Goal: Entertainment & Leisure: Consume media (video, audio)

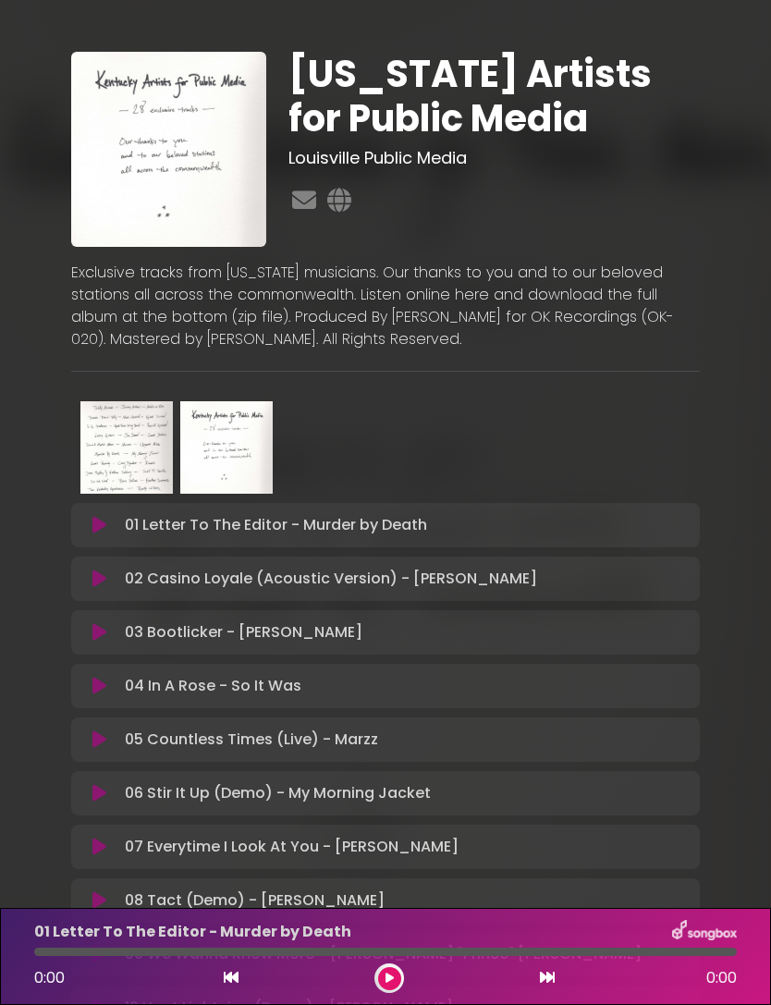
click at [387, 977] on icon at bounding box center [390, 978] width 8 height 11
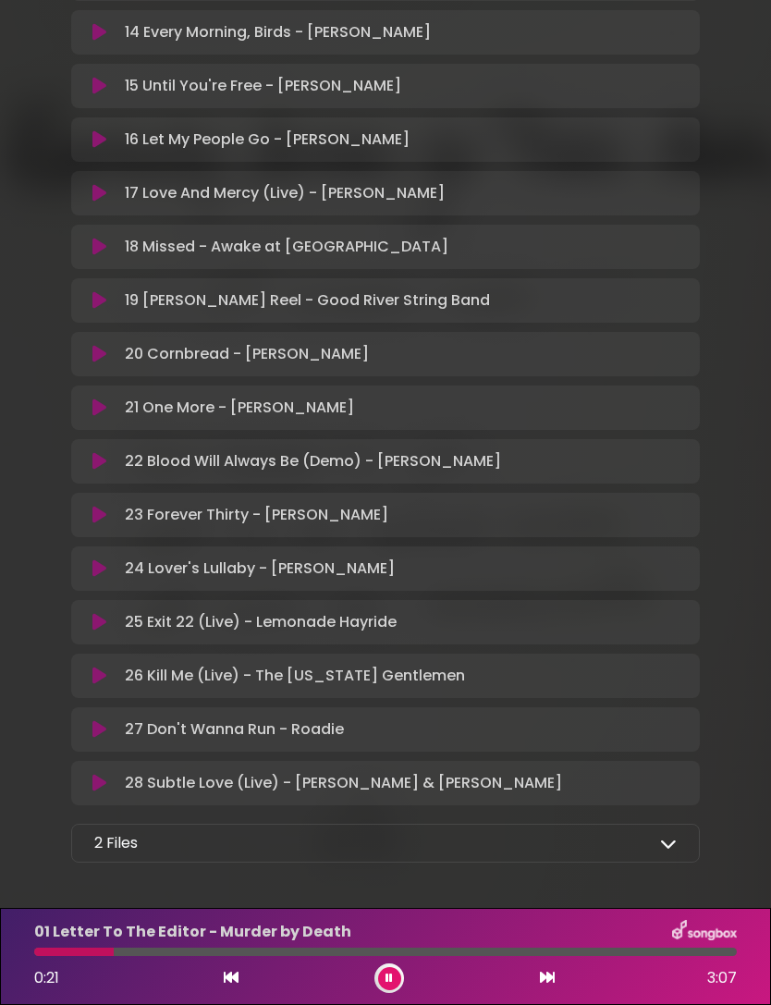
scroll to position [1192, 0]
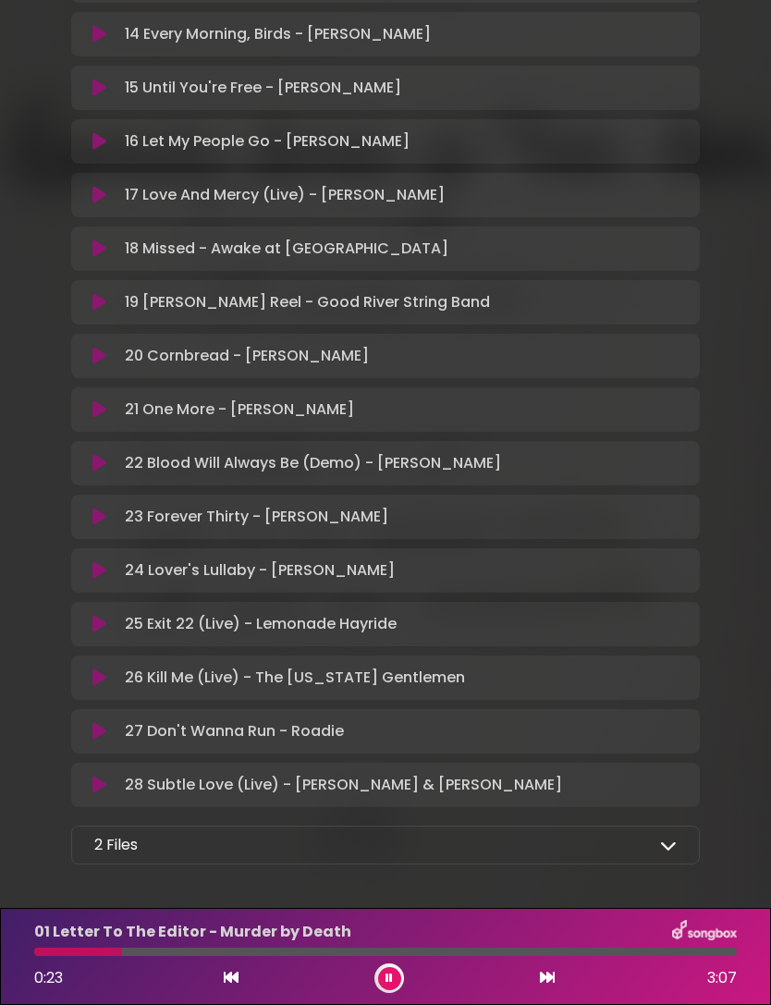
click at [666, 854] on icon at bounding box center [668, 845] width 17 height 17
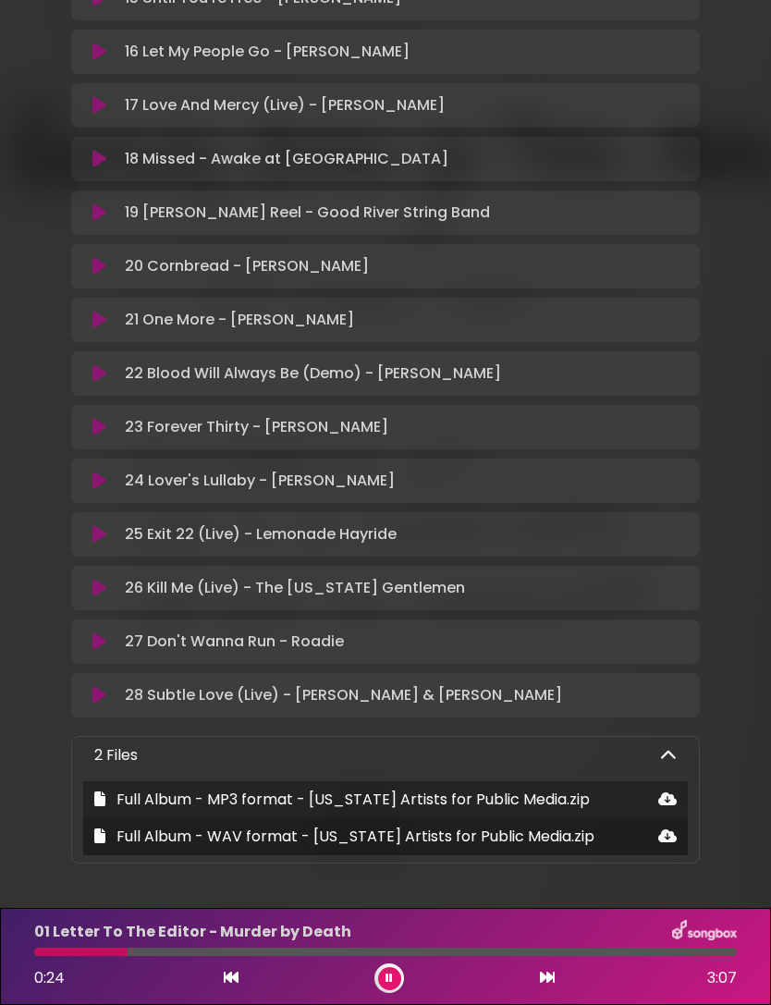
scroll to position [1281, 0]
click at [675, 755] on icon at bounding box center [668, 756] width 17 height 17
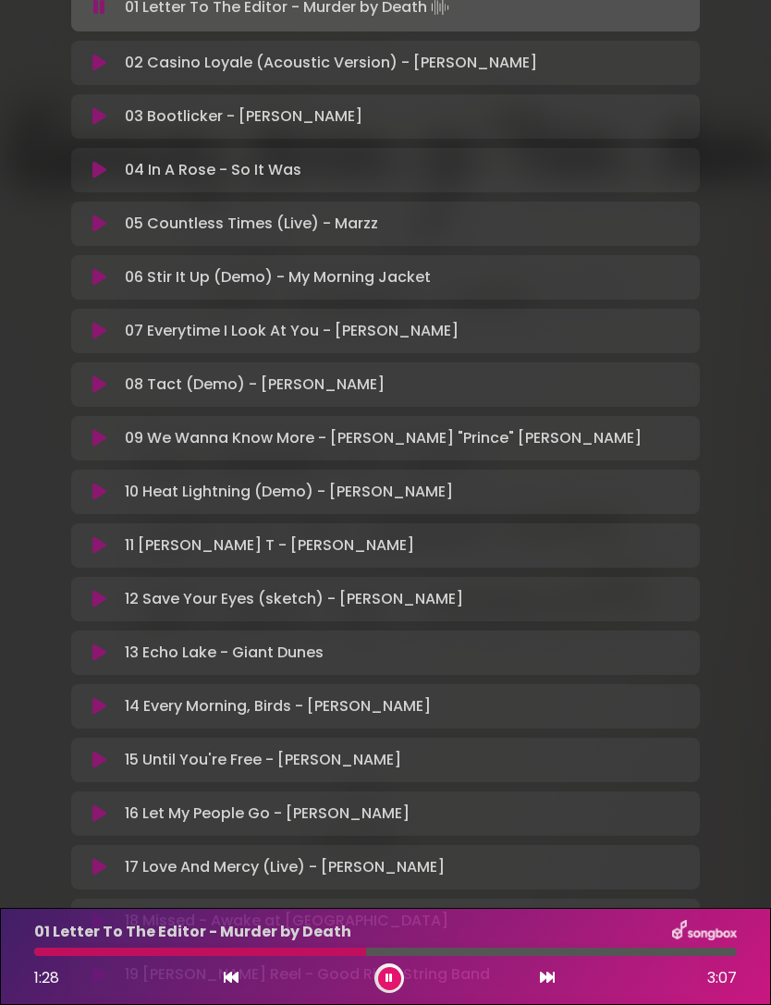
scroll to position [479, 0]
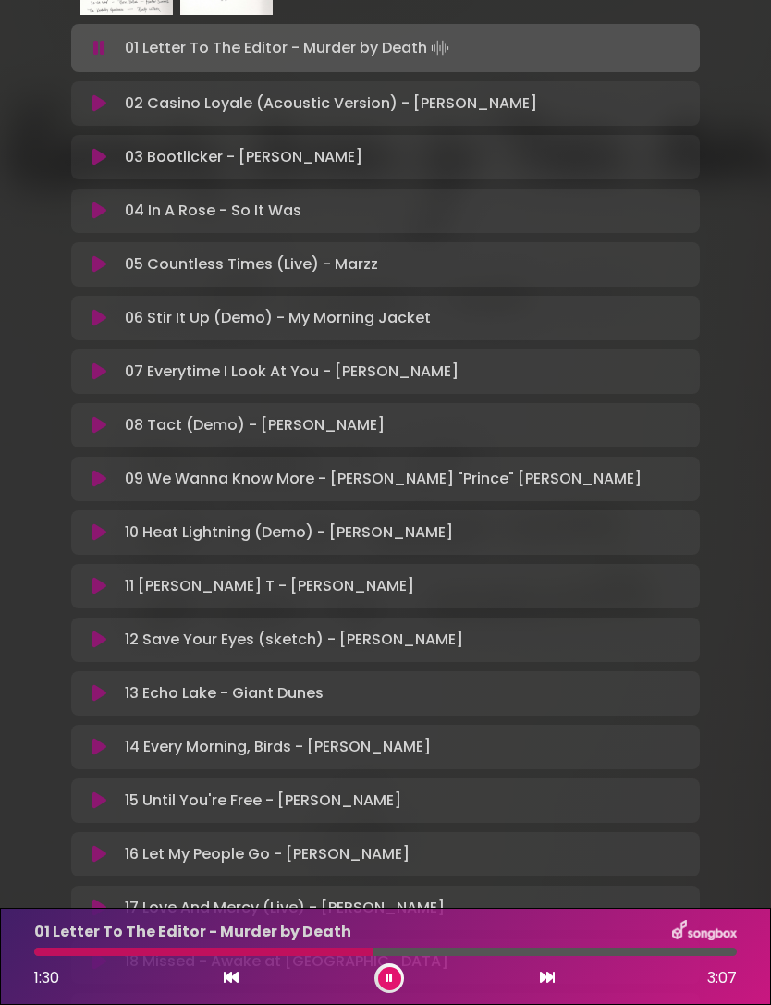
click at [554, 976] on icon at bounding box center [547, 977] width 15 height 15
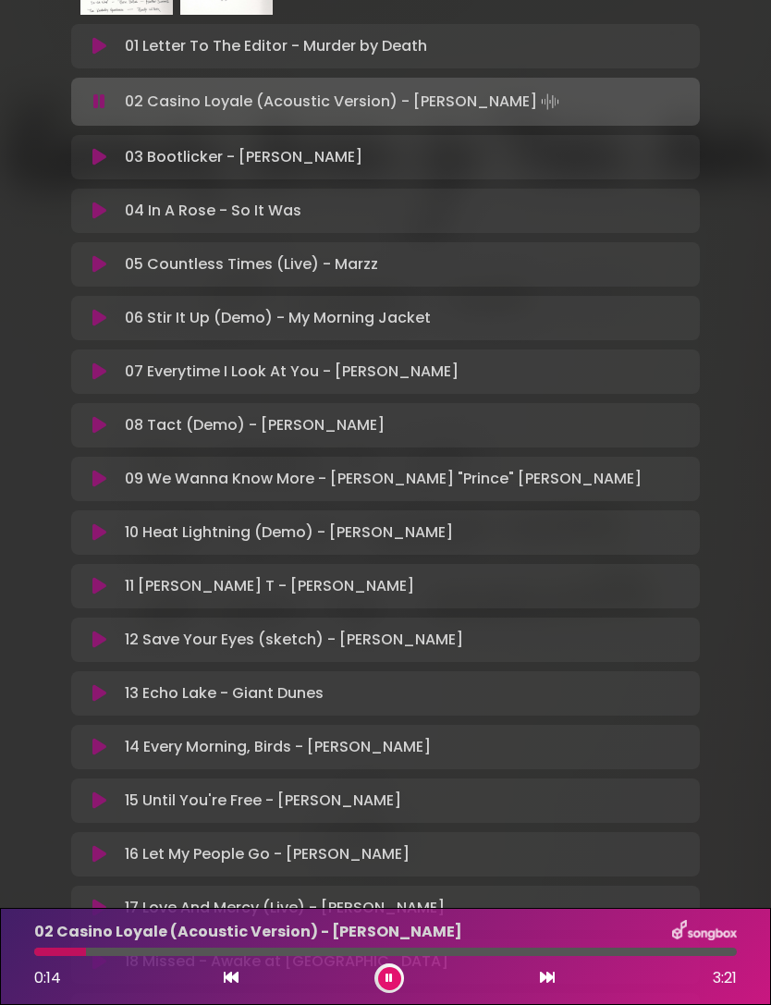
click at [553, 977] on icon at bounding box center [547, 977] width 15 height 15
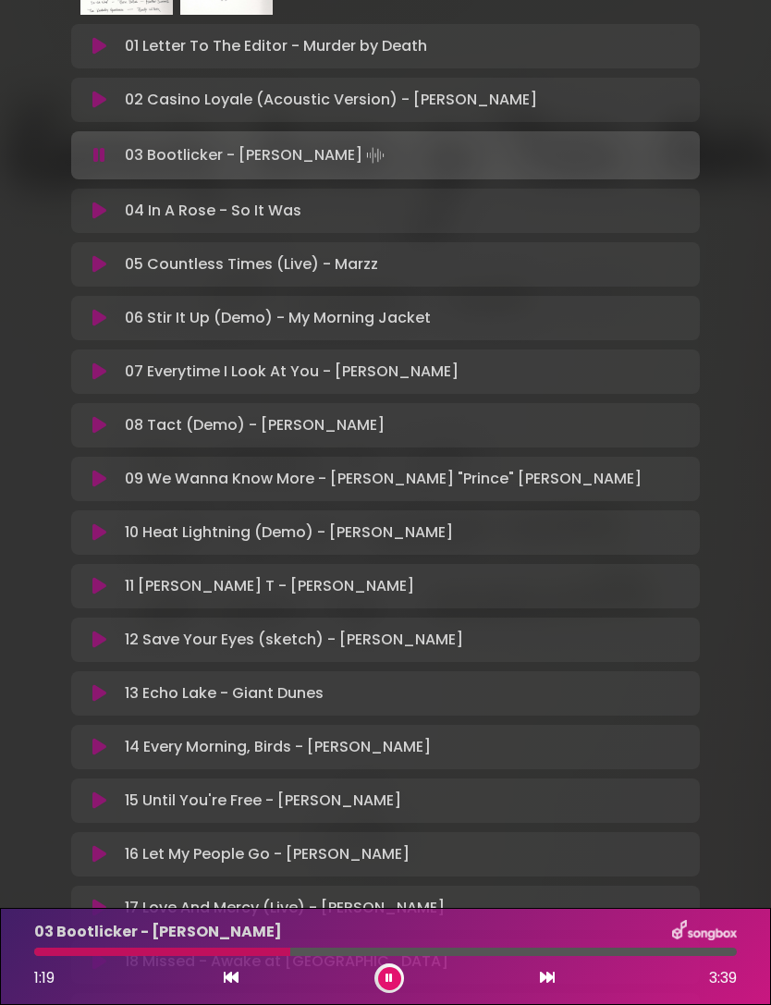
click at [545, 970] on button at bounding box center [547, 979] width 17 height 24
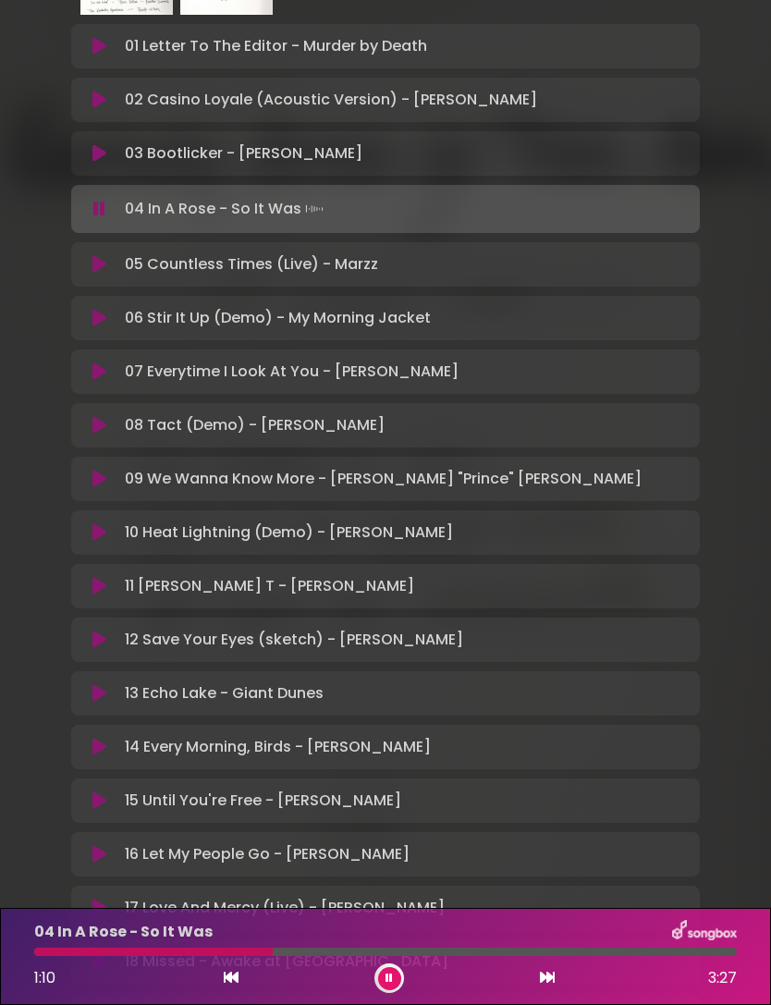
click at [1, 643] on div "[US_STATE] Artists for Public Media Louisville Public Media ×" at bounding box center [385, 568] width 771 height 2051
click at [552, 984] on icon at bounding box center [547, 977] width 15 height 15
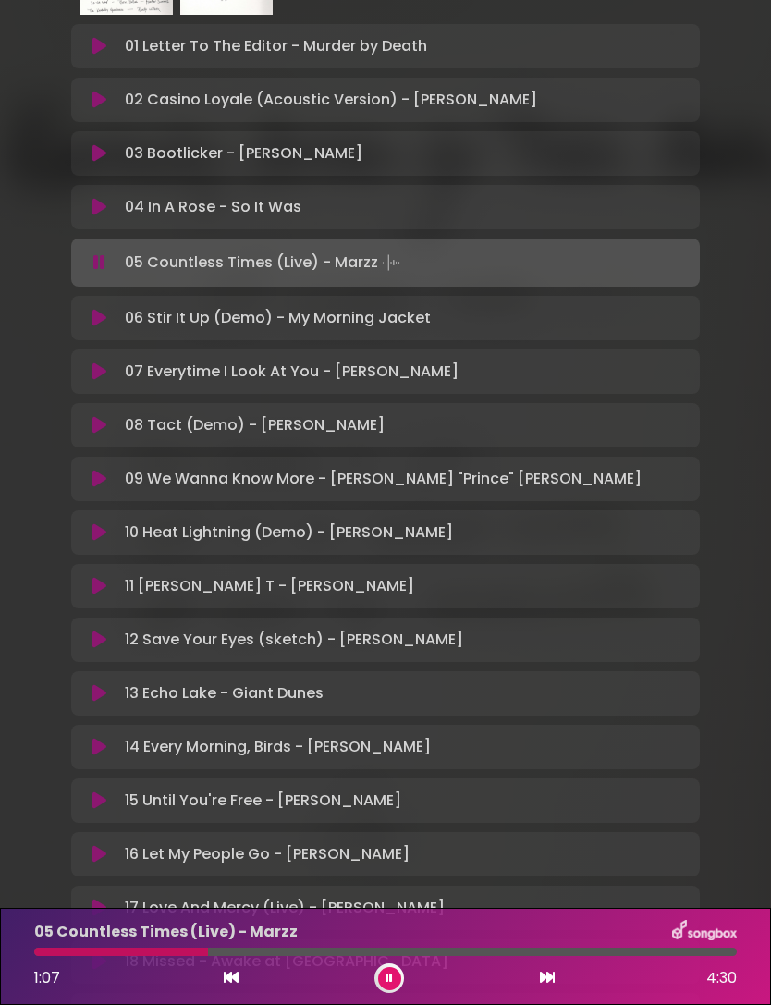
click at [545, 986] on button at bounding box center [547, 979] width 17 height 24
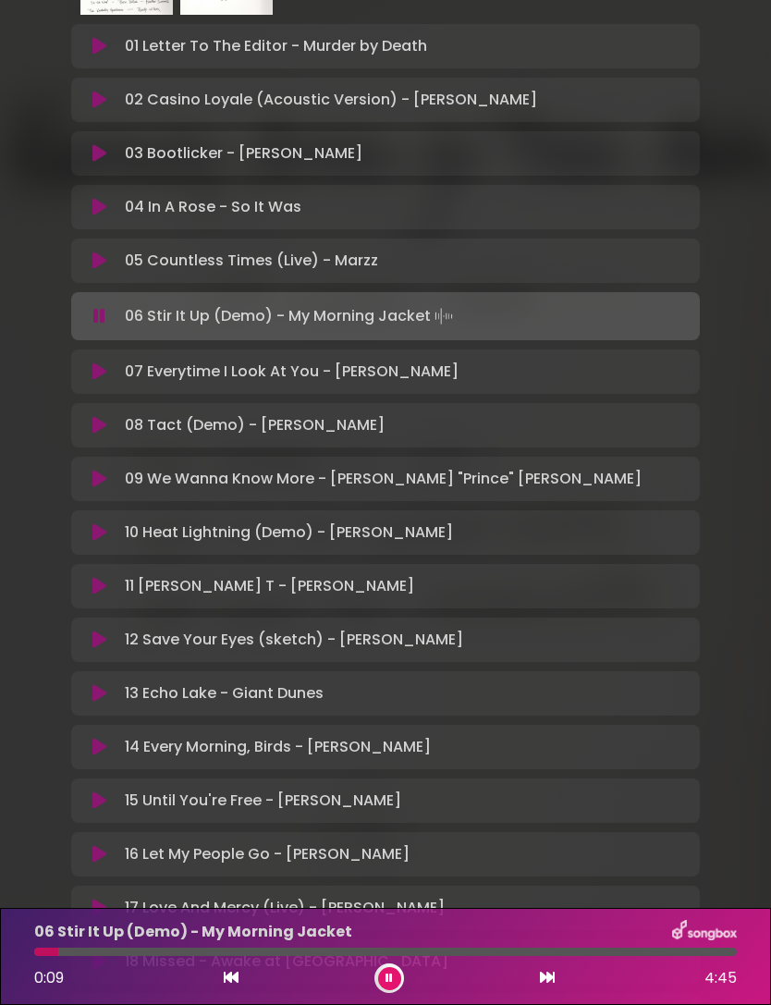
scroll to position [3, 0]
click at [449, 953] on div at bounding box center [385, 952] width 703 height 8
click at [544, 988] on button at bounding box center [547, 979] width 17 height 24
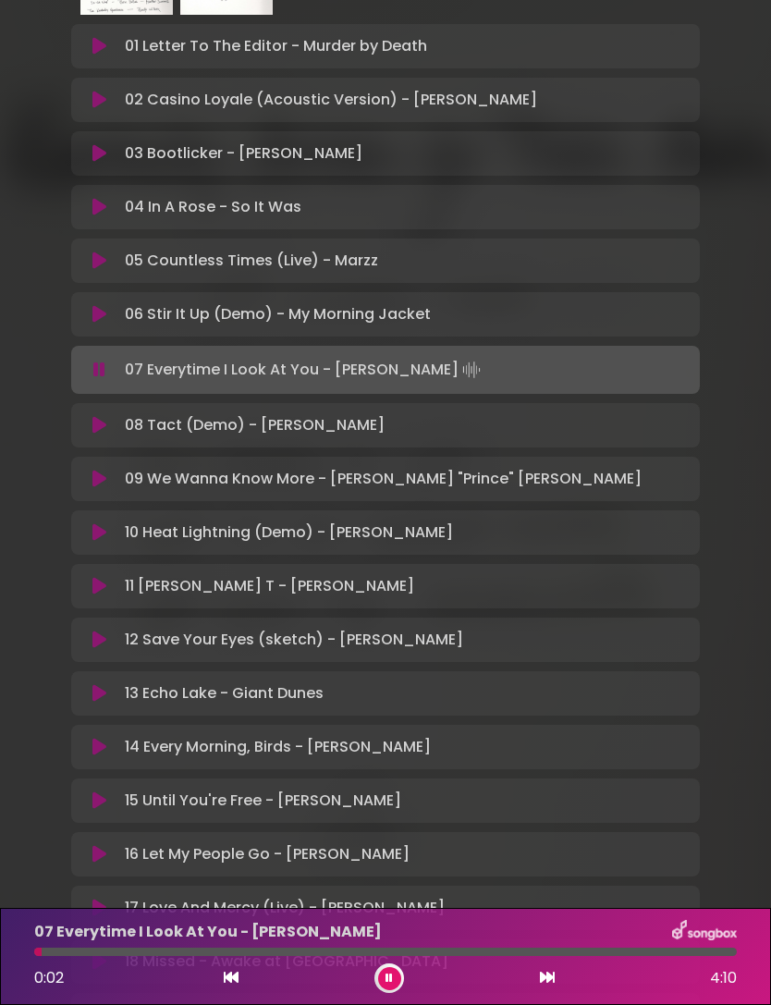
click at [430, 951] on div at bounding box center [385, 952] width 703 height 8
click at [548, 985] on icon at bounding box center [547, 977] width 15 height 15
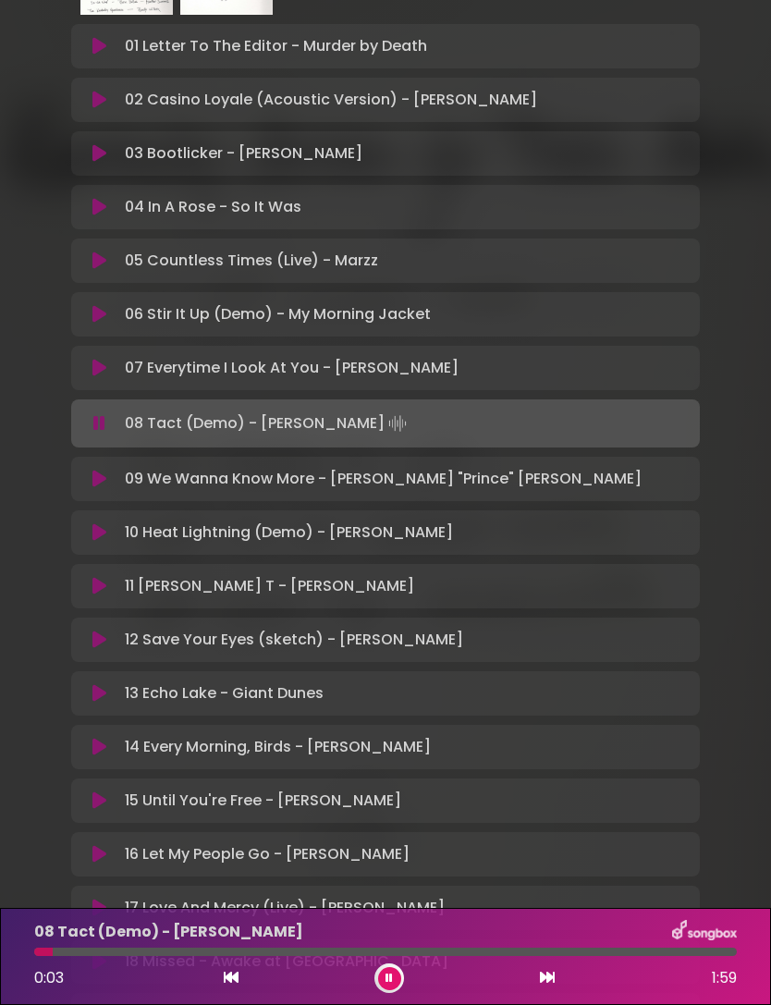
click at [474, 953] on div at bounding box center [385, 952] width 703 height 8
click at [548, 988] on button at bounding box center [547, 979] width 17 height 24
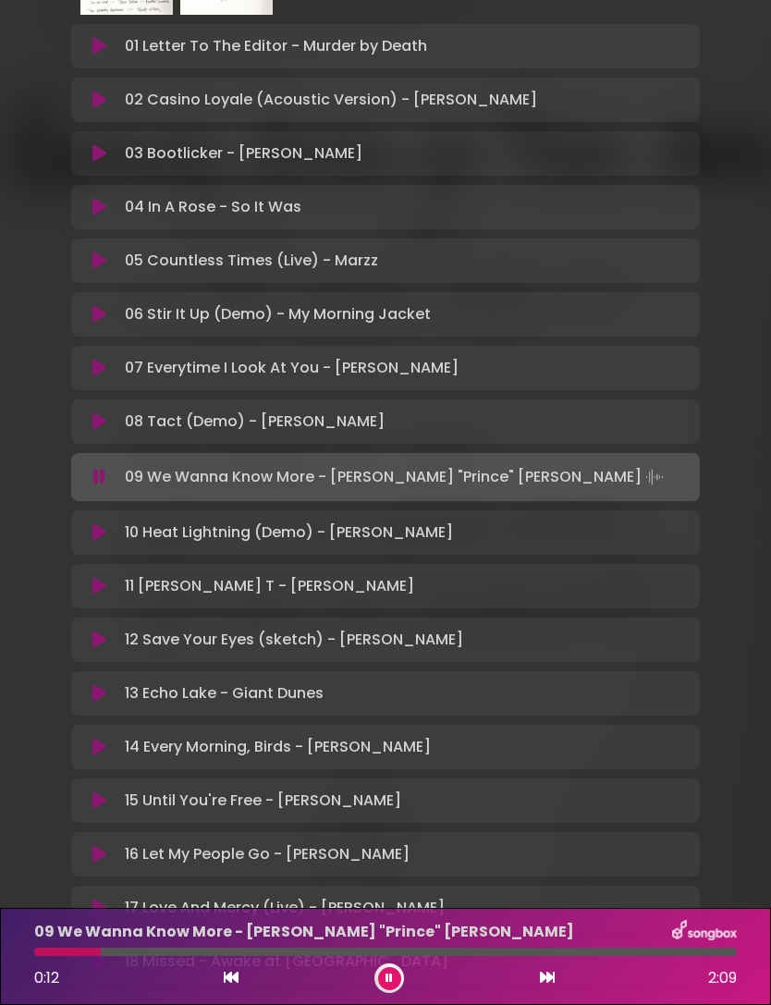
click at [542, 990] on button at bounding box center [547, 979] width 17 height 24
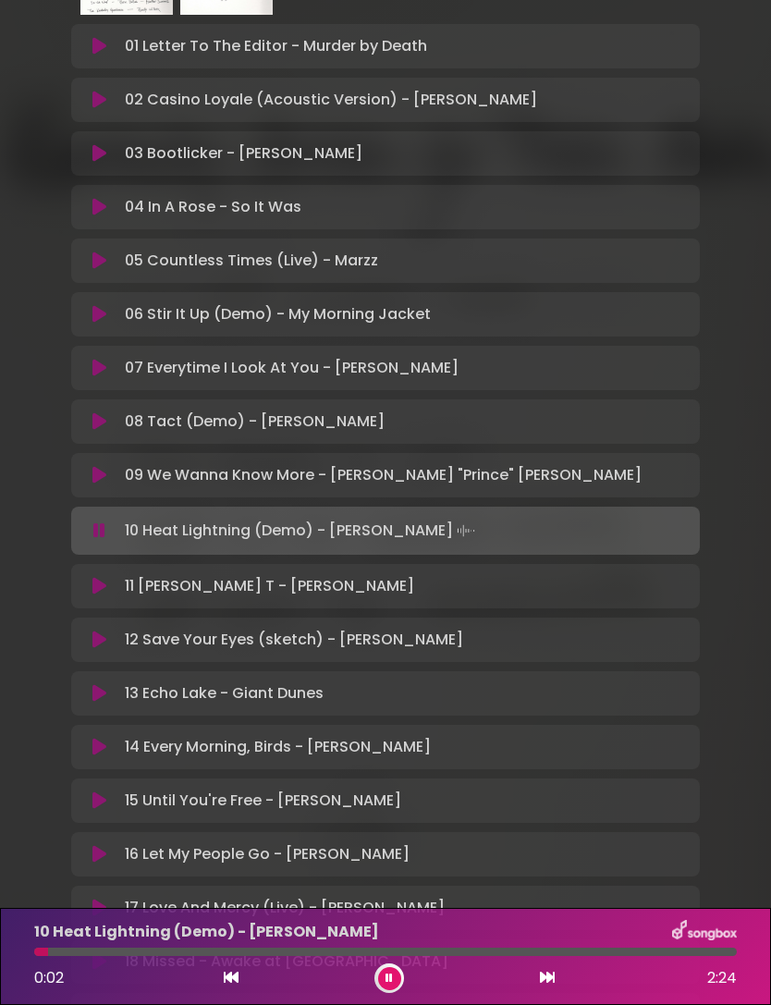
click at [442, 949] on div at bounding box center [385, 952] width 703 height 8
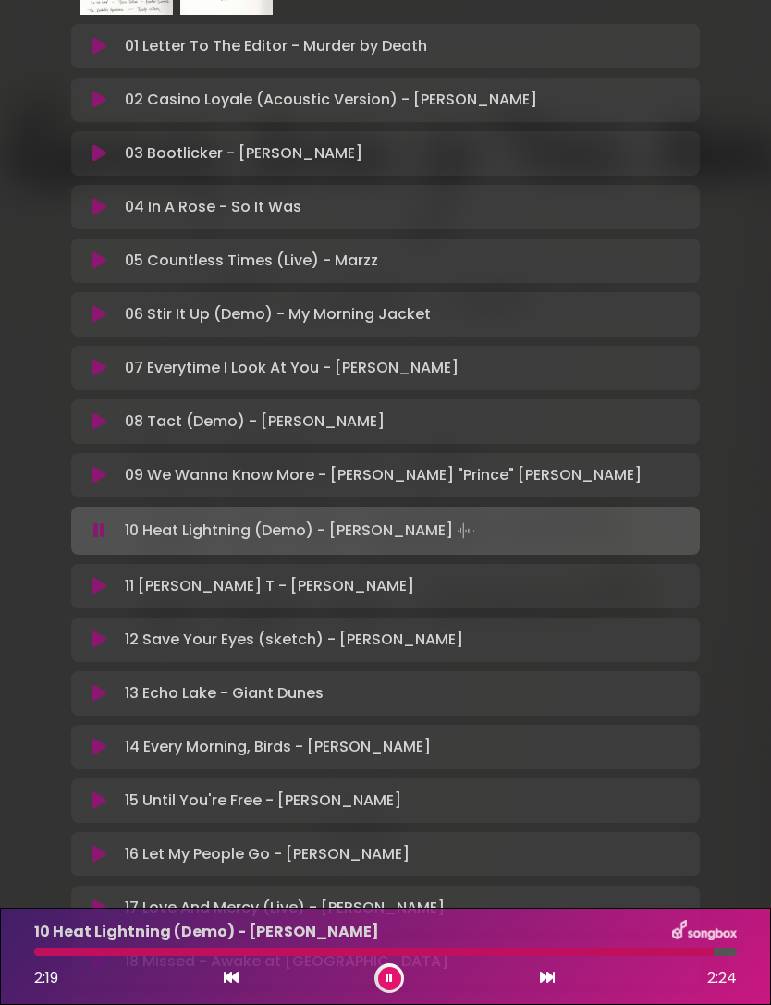
click at [201, 937] on p "10 Heat Lightning (Demo) - [PERSON_NAME]" at bounding box center [206, 932] width 345 height 22
click at [207, 942] on p "10 Heat Lightning (Demo) - [PERSON_NAME]" at bounding box center [206, 932] width 345 height 22
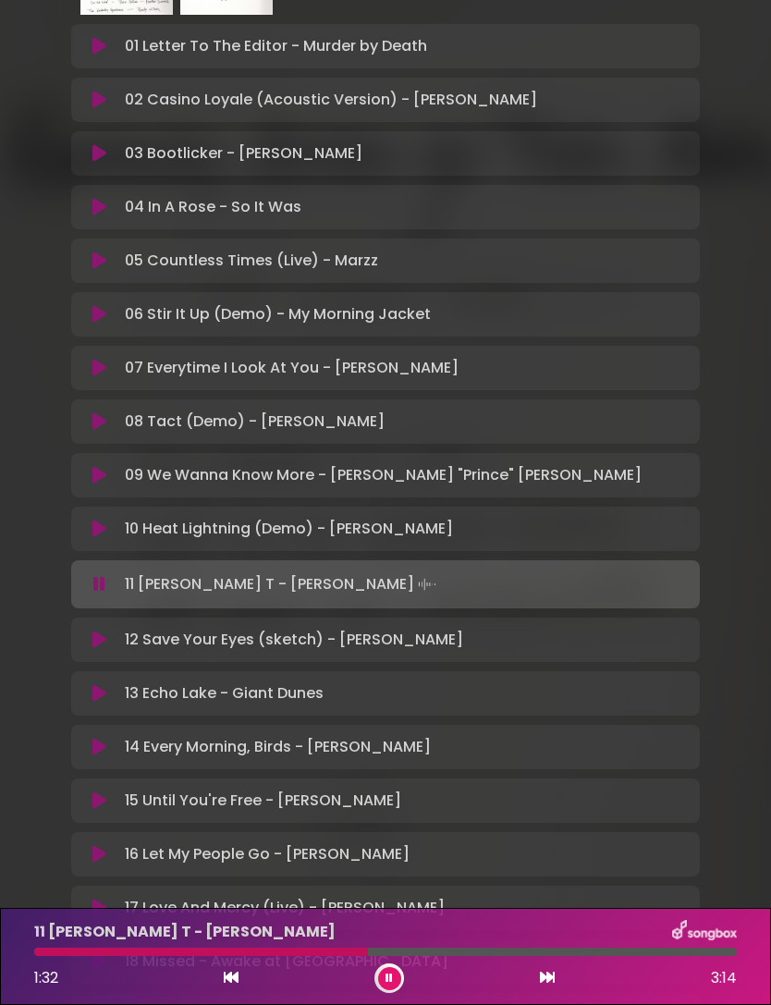
click at [547, 990] on button at bounding box center [547, 979] width 17 height 24
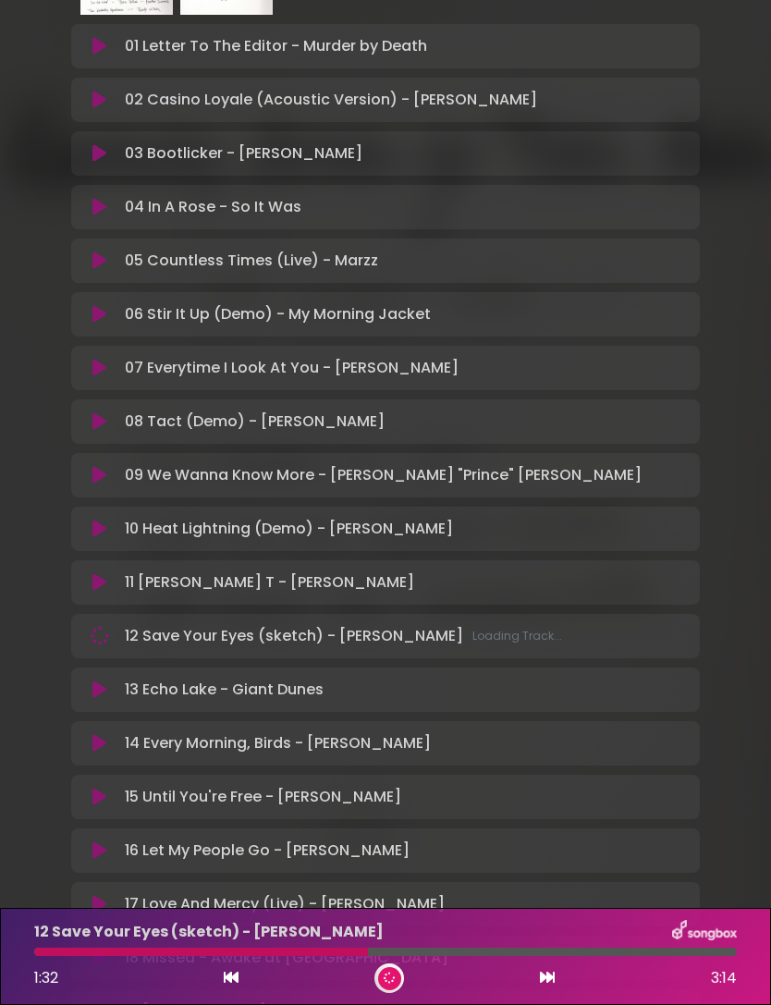
click at [552, 981] on icon at bounding box center [547, 977] width 15 height 15
click at [237, 987] on button at bounding box center [231, 979] width 17 height 24
click at [237, 980] on icon at bounding box center [231, 977] width 15 height 15
click at [399, 987] on div at bounding box center [390, 979] width 30 height 30
click at [404, 642] on p "12 Save Your Eyes (sketch) - [PERSON_NAME] Loading Track..." at bounding box center [343, 636] width 437 height 22
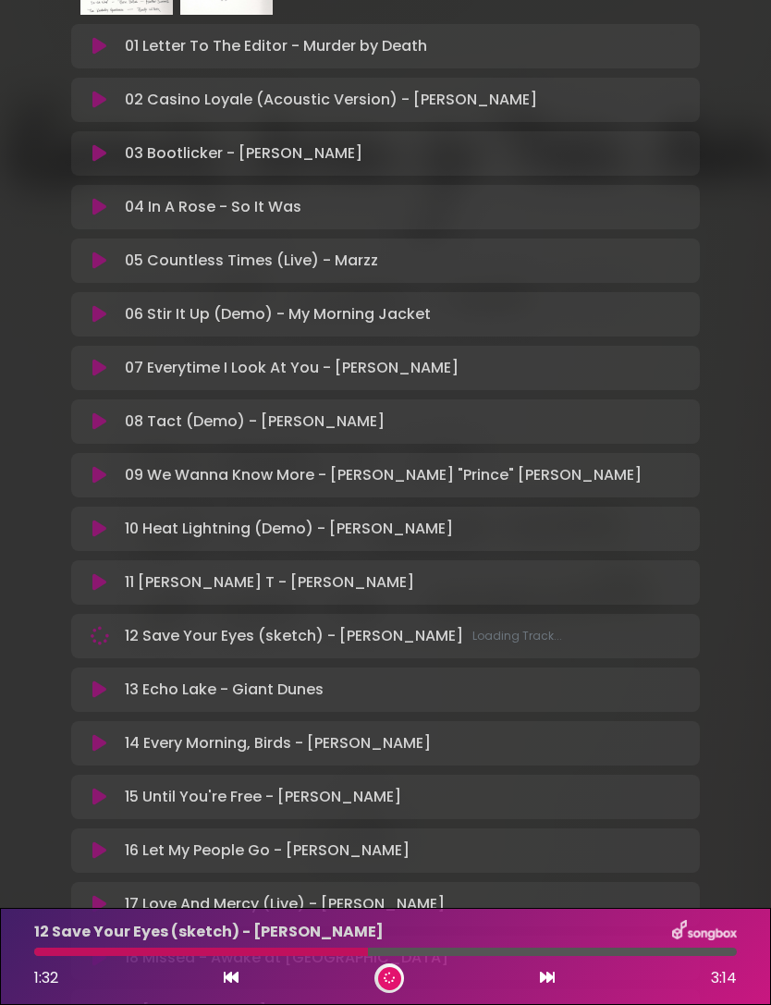
click at [340, 581] on p "11 [PERSON_NAME] T - [PERSON_NAME] Loading Track..." at bounding box center [269, 583] width 289 height 22
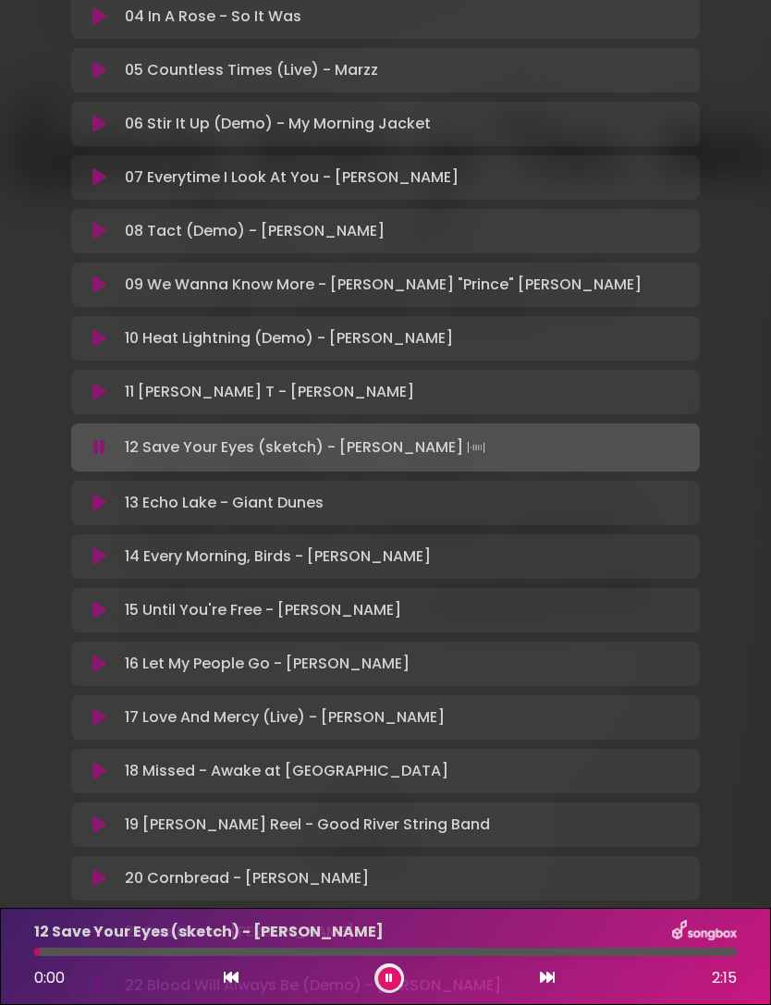
scroll to position [584, 0]
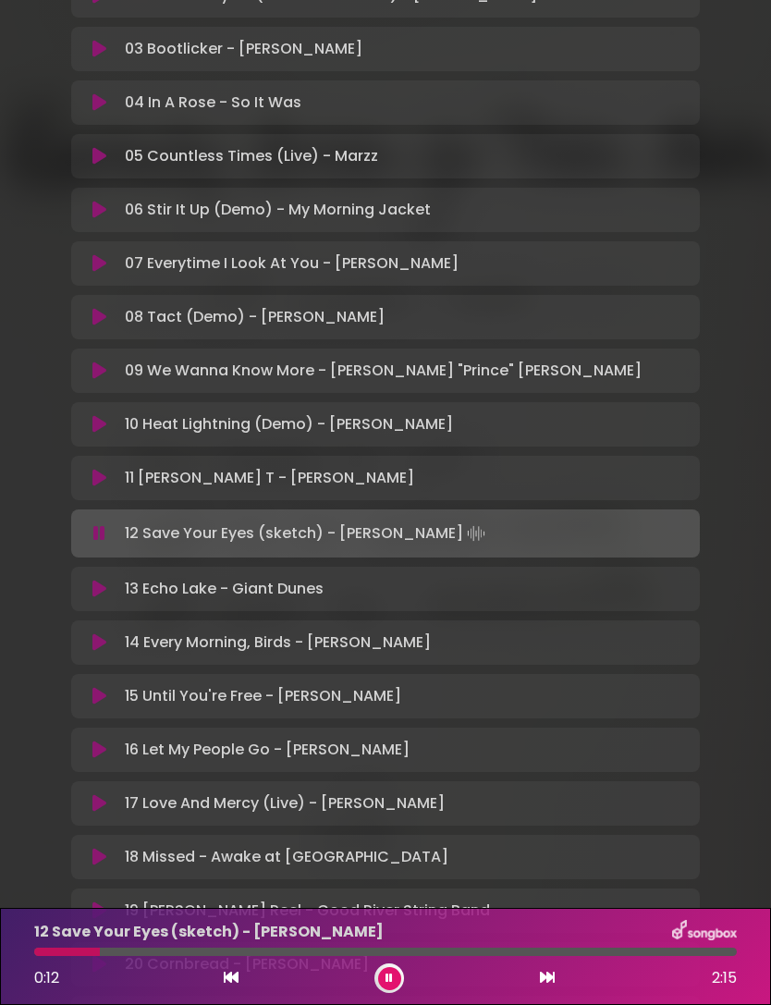
click at [550, 989] on button at bounding box center [547, 979] width 17 height 24
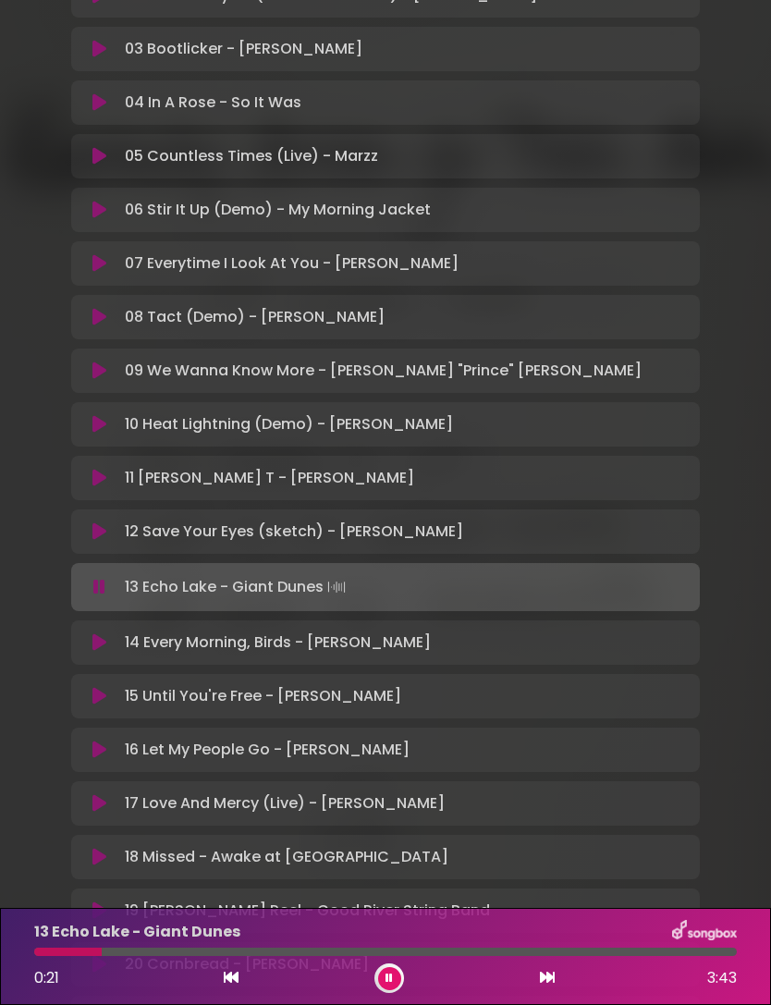
click at [473, 955] on div at bounding box center [385, 952] width 703 height 8
click at [546, 989] on button at bounding box center [547, 979] width 17 height 24
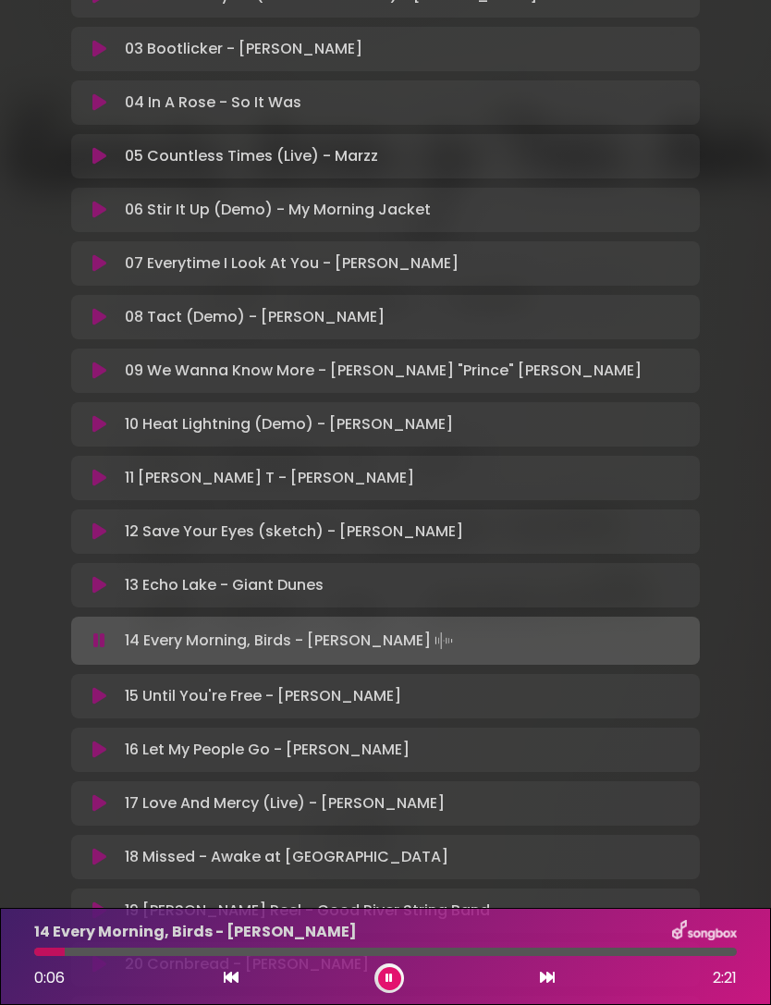
click at [453, 954] on div at bounding box center [385, 952] width 703 height 8
click at [544, 990] on button at bounding box center [547, 979] width 17 height 24
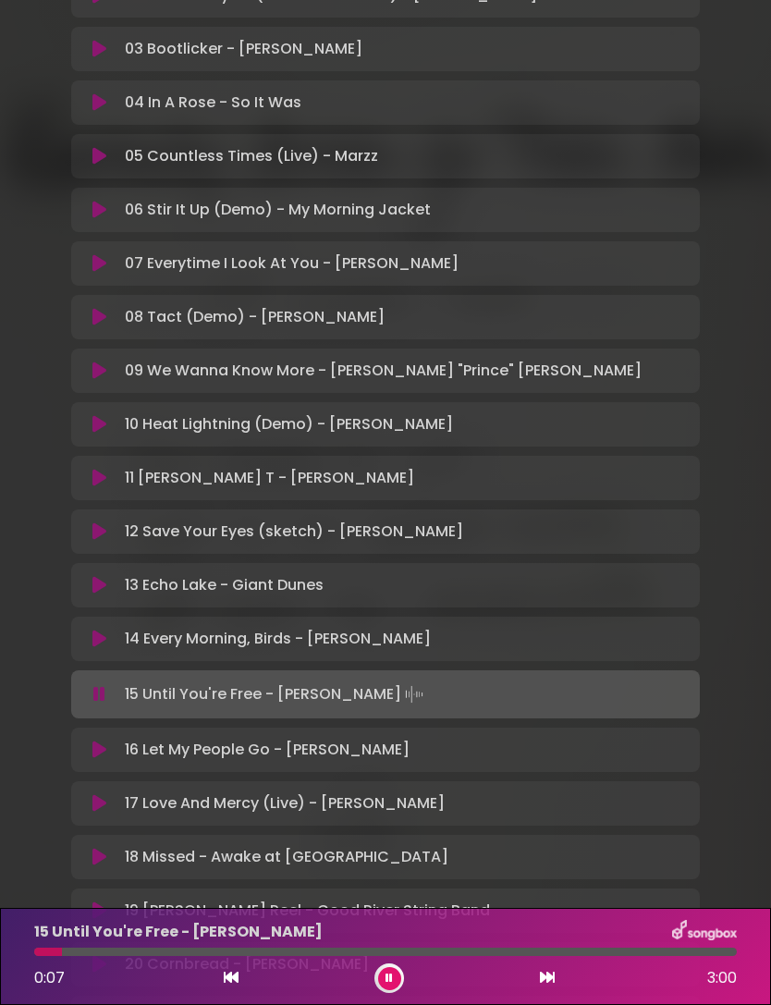
click at [478, 954] on div at bounding box center [385, 952] width 703 height 8
click at [589, 950] on div at bounding box center [385, 952] width 703 height 8
click at [540, 983] on icon at bounding box center [547, 977] width 15 height 15
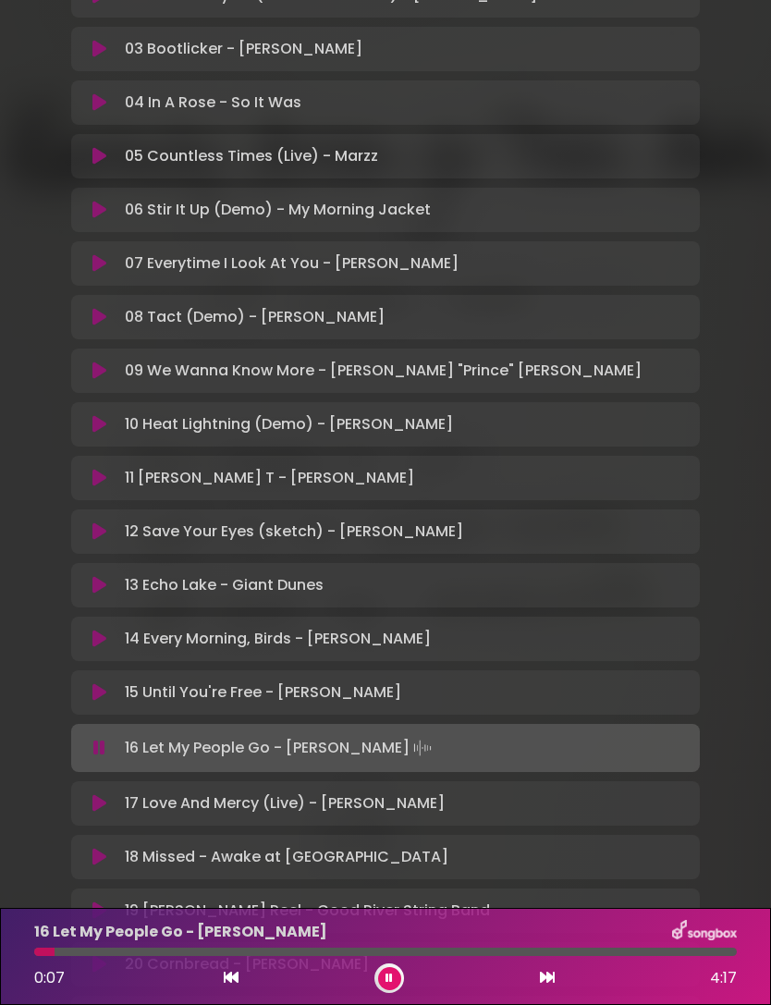
click at [456, 954] on div at bounding box center [385, 952] width 703 height 8
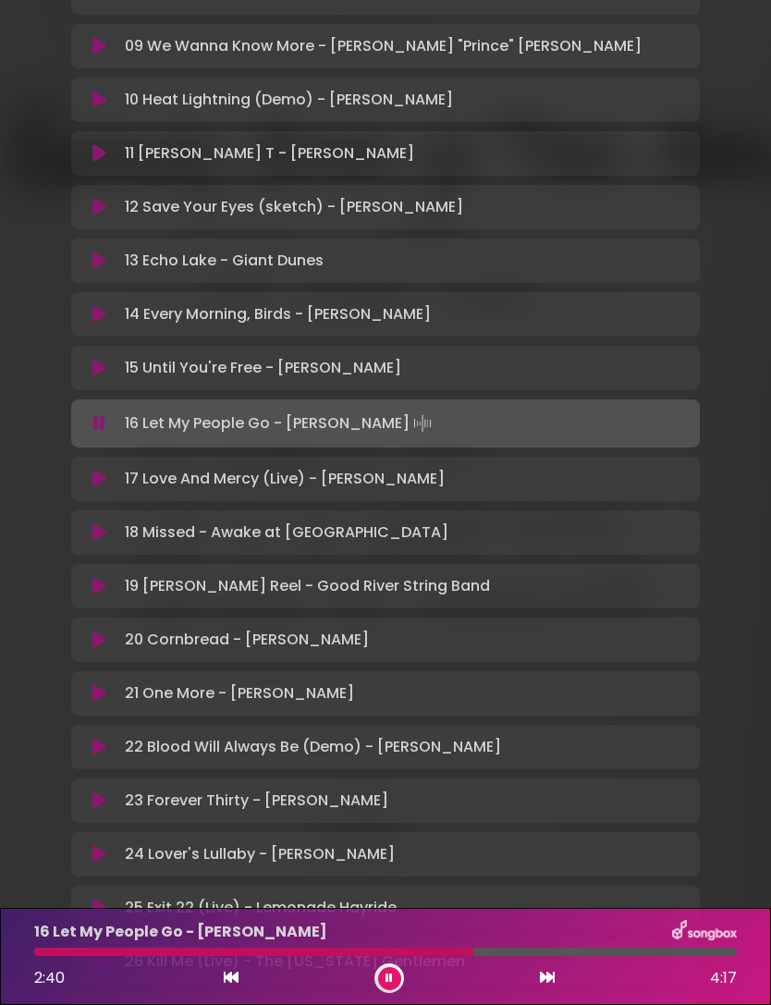
scroll to position [913, 0]
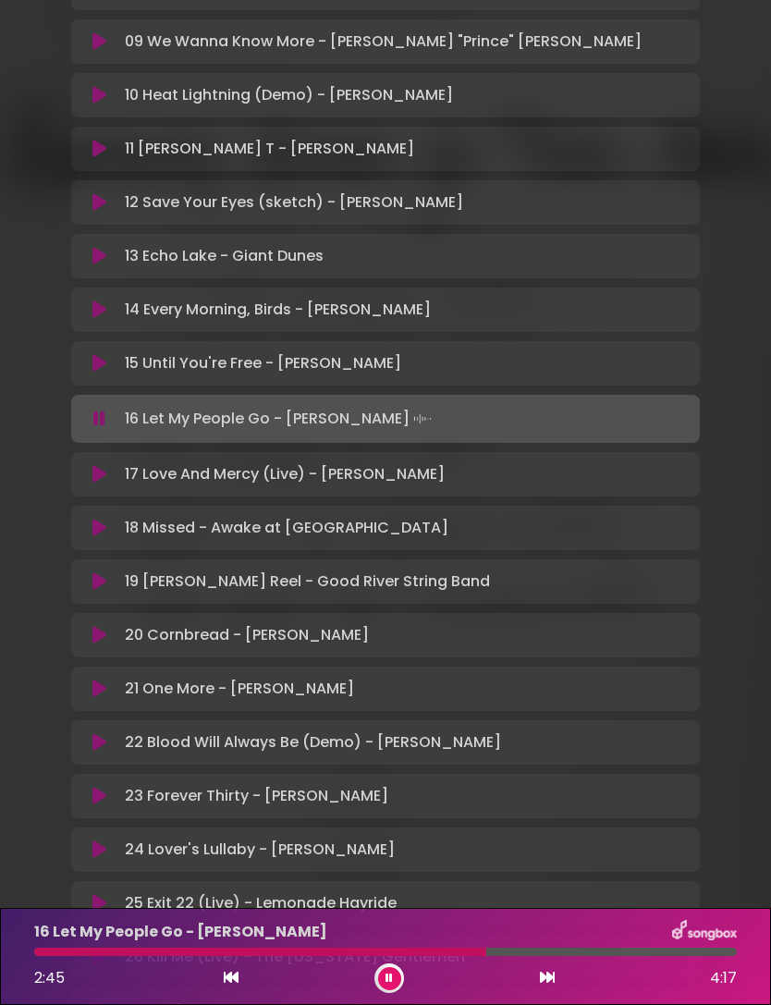
click at [541, 983] on icon at bounding box center [547, 977] width 15 height 15
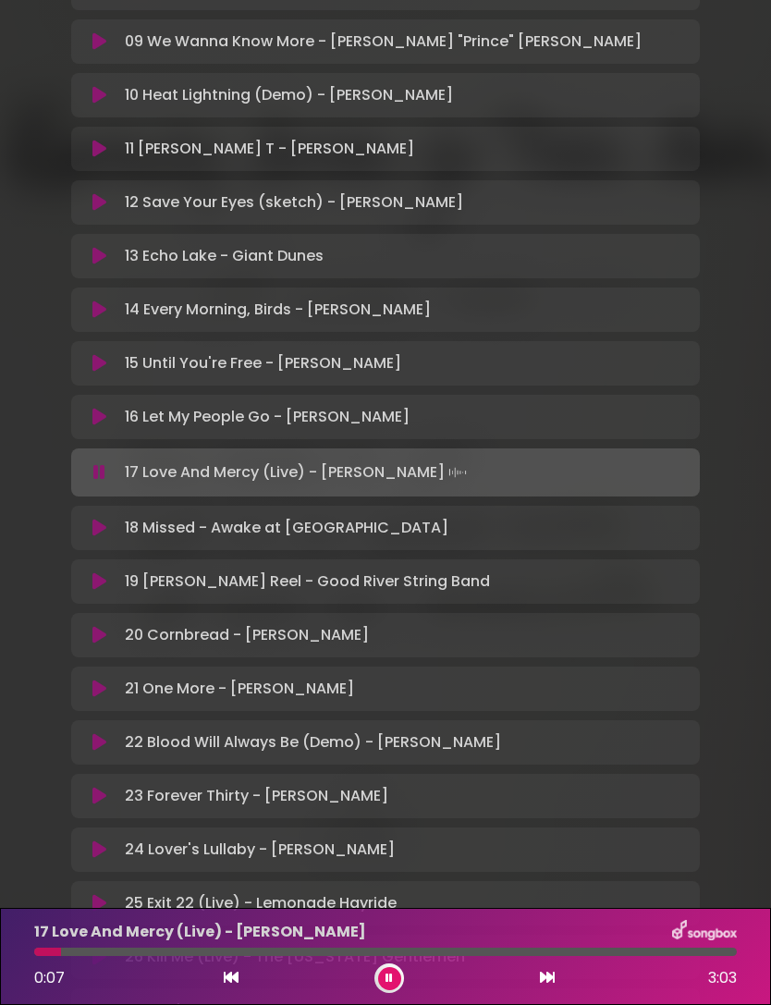
click at [459, 954] on div at bounding box center [385, 952] width 703 height 8
click at [544, 979] on icon at bounding box center [547, 977] width 15 height 15
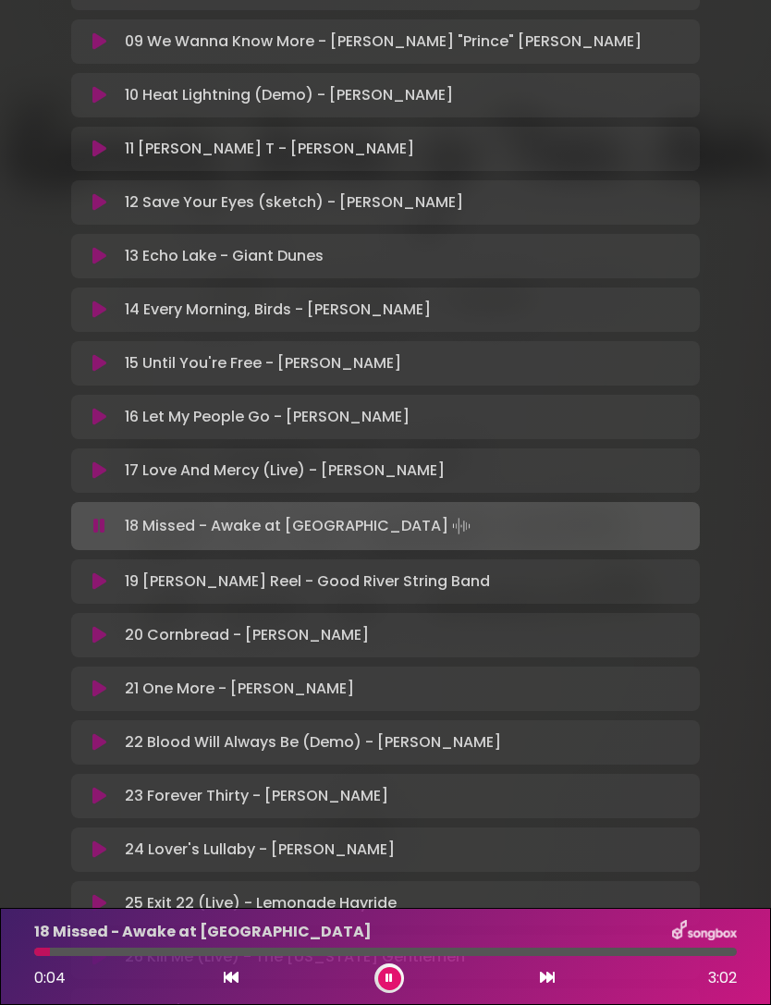
click at [485, 955] on div at bounding box center [385, 952] width 703 height 8
click at [615, 954] on div at bounding box center [385, 952] width 703 height 8
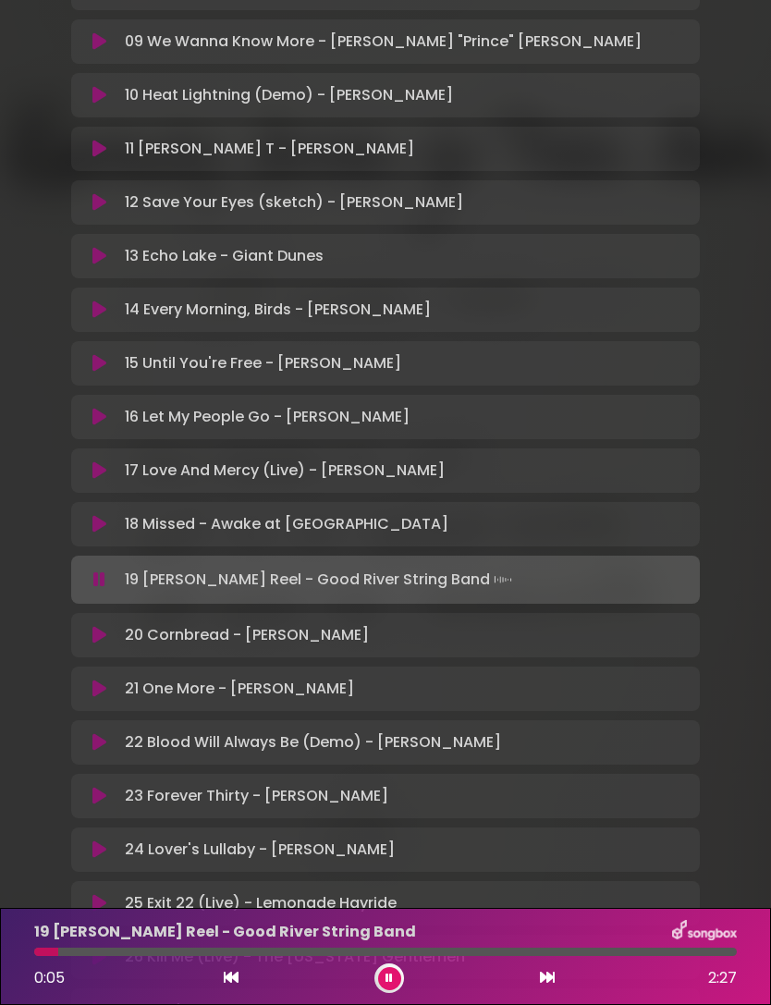
click at [546, 988] on button at bounding box center [547, 979] width 17 height 24
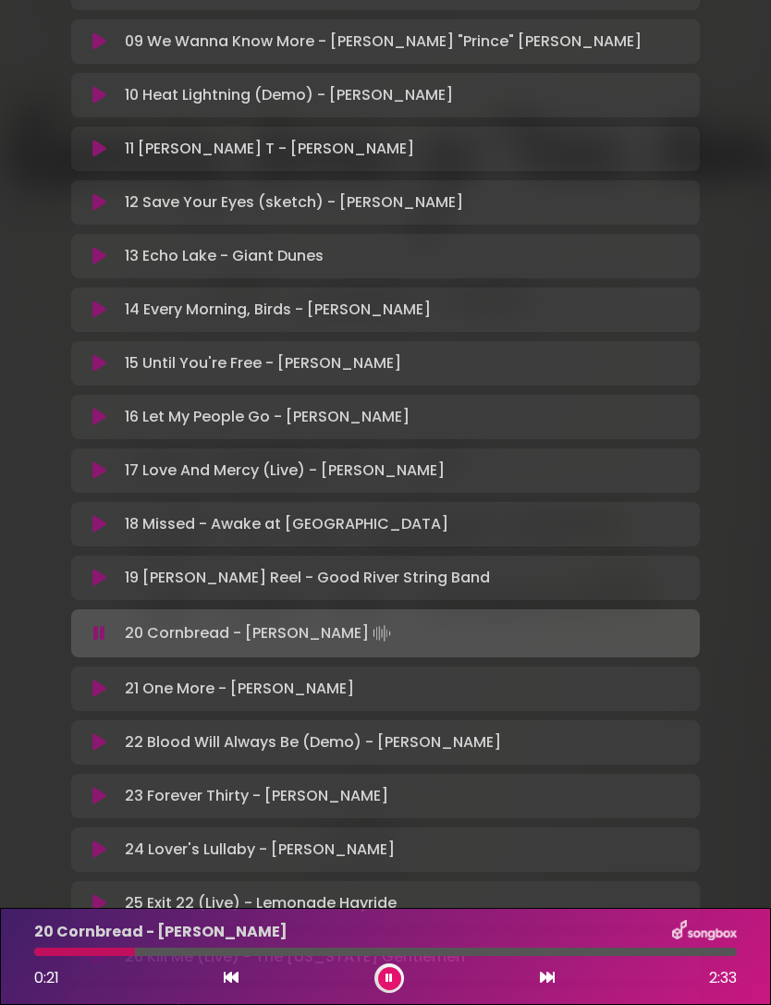
scroll to position [916, 0]
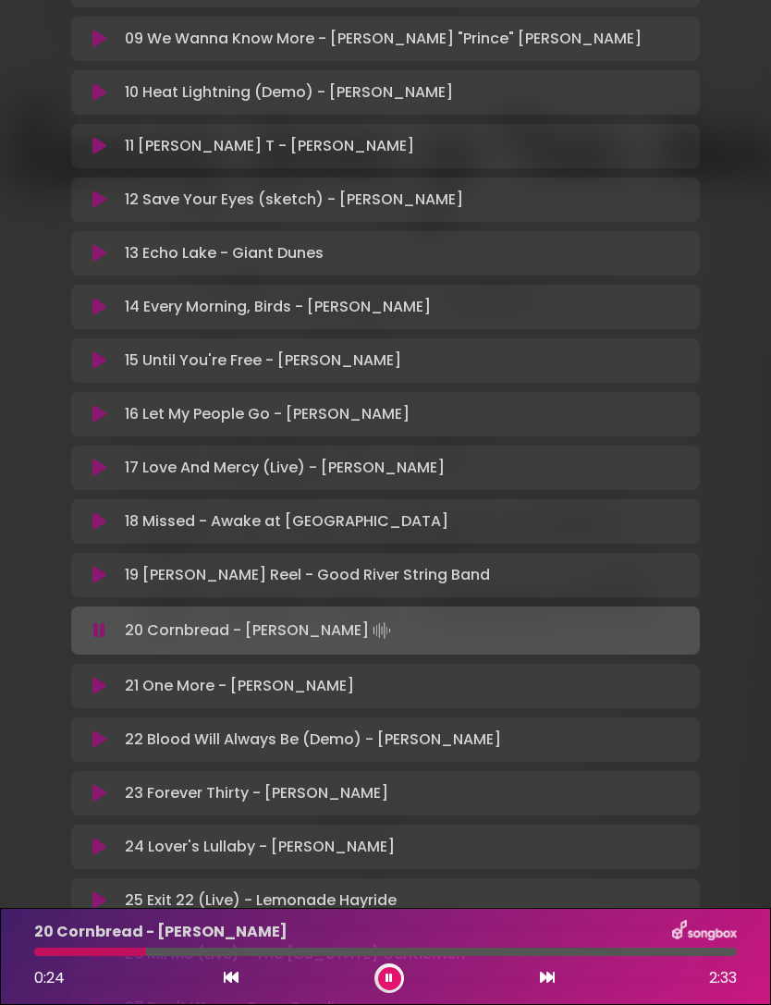
click at [547, 976] on icon at bounding box center [547, 977] width 15 height 15
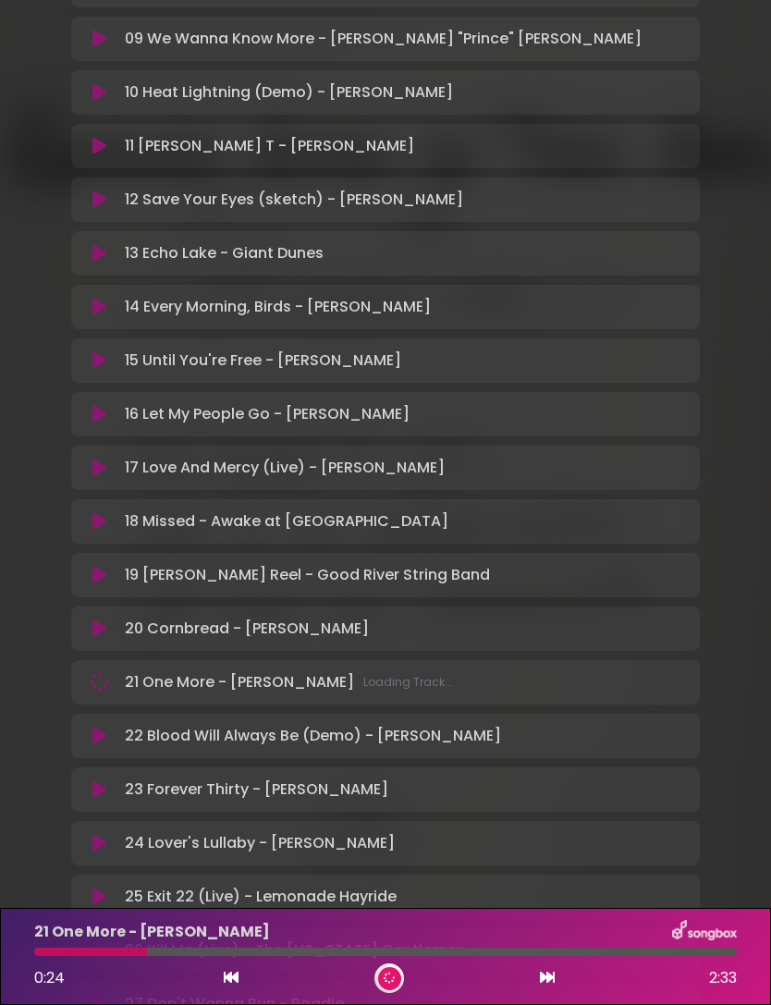
click at [449, 949] on div at bounding box center [385, 952] width 703 height 8
click at [446, 955] on div at bounding box center [385, 952] width 703 height 8
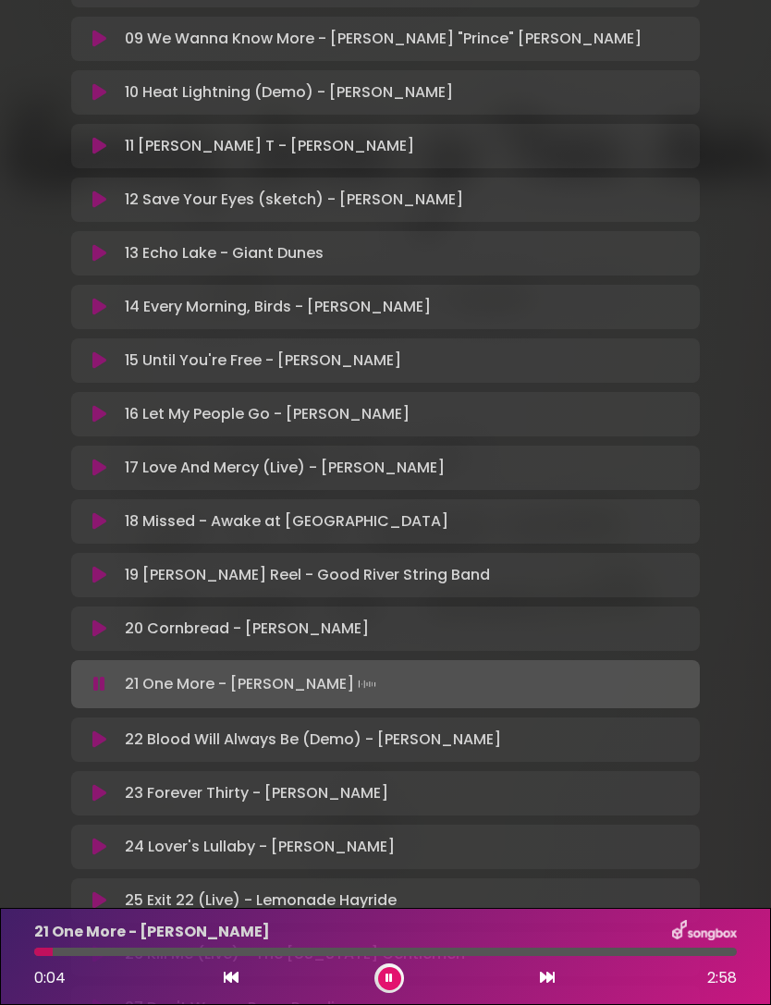
click at [474, 950] on div at bounding box center [385, 952] width 703 height 8
click at [547, 987] on button at bounding box center [547, 979] width 17 height 24
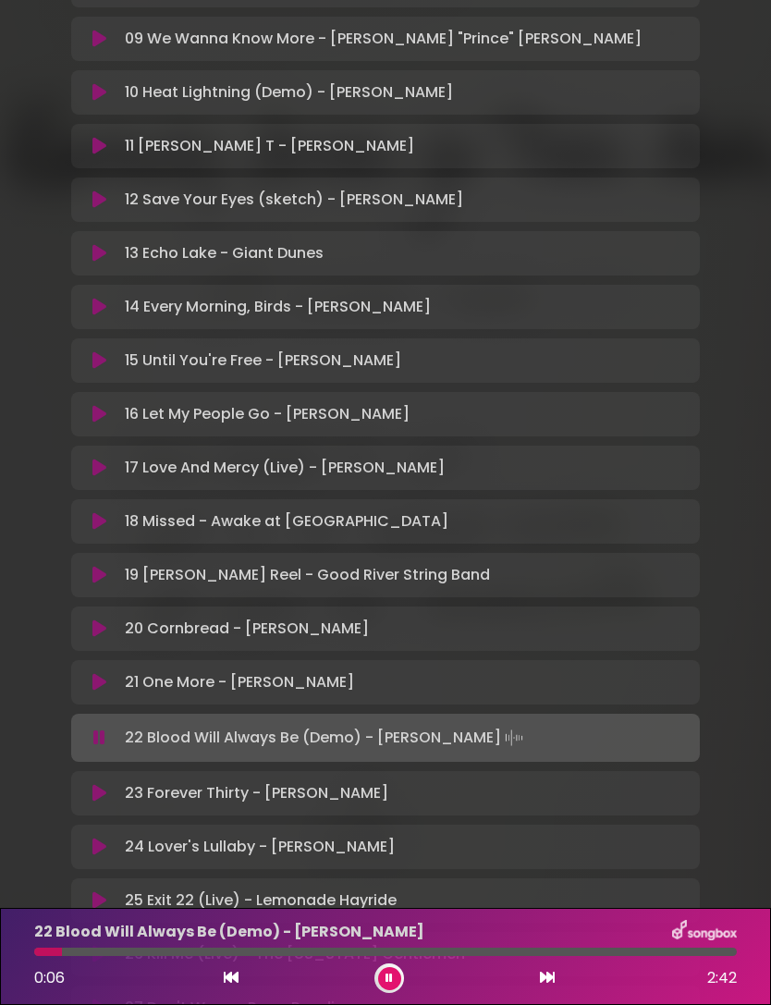
click at [485, 948] on div at bounding box center [385, 952] width 703 height 8
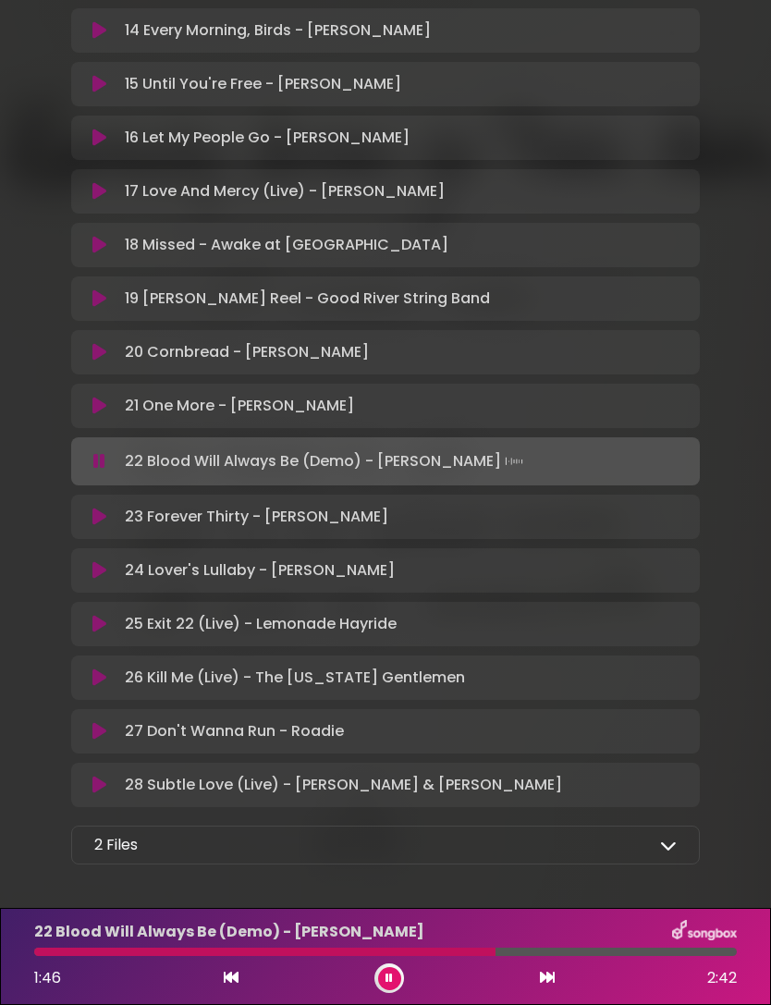
click at [555, 988] on button at bounding box center [547, 979] width 17 height 24
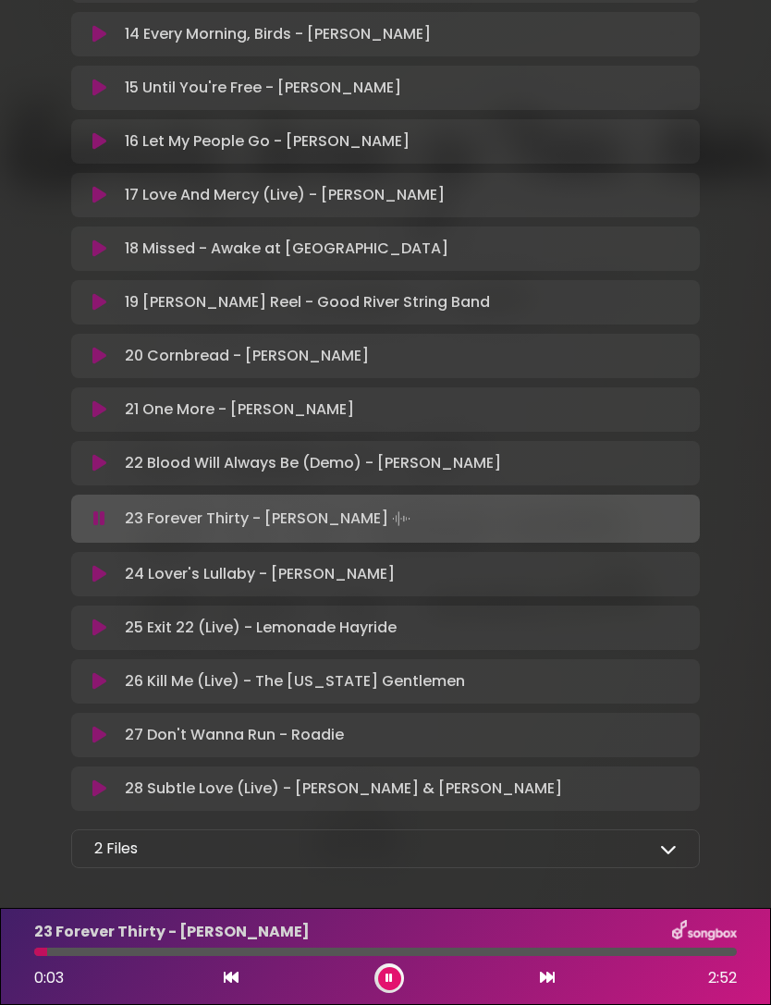
click at [478, 955] on div at bounding box center [385, 952] width 703 height 8
click at [552, 984] on icon at bounding box center [547, 977] width 15 height 15
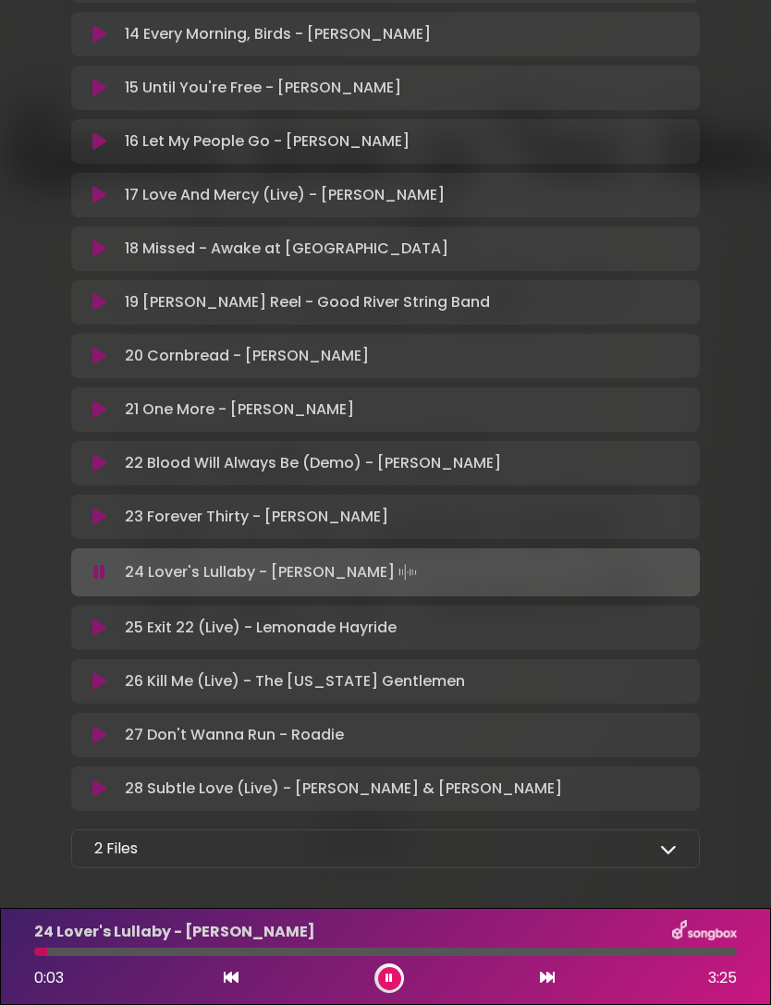
click at [464, 948] on div at bounding box center [385, 952] width 703 height 8
click at [542, 987] on button at bounding box center [547, 979] width 17 height 24
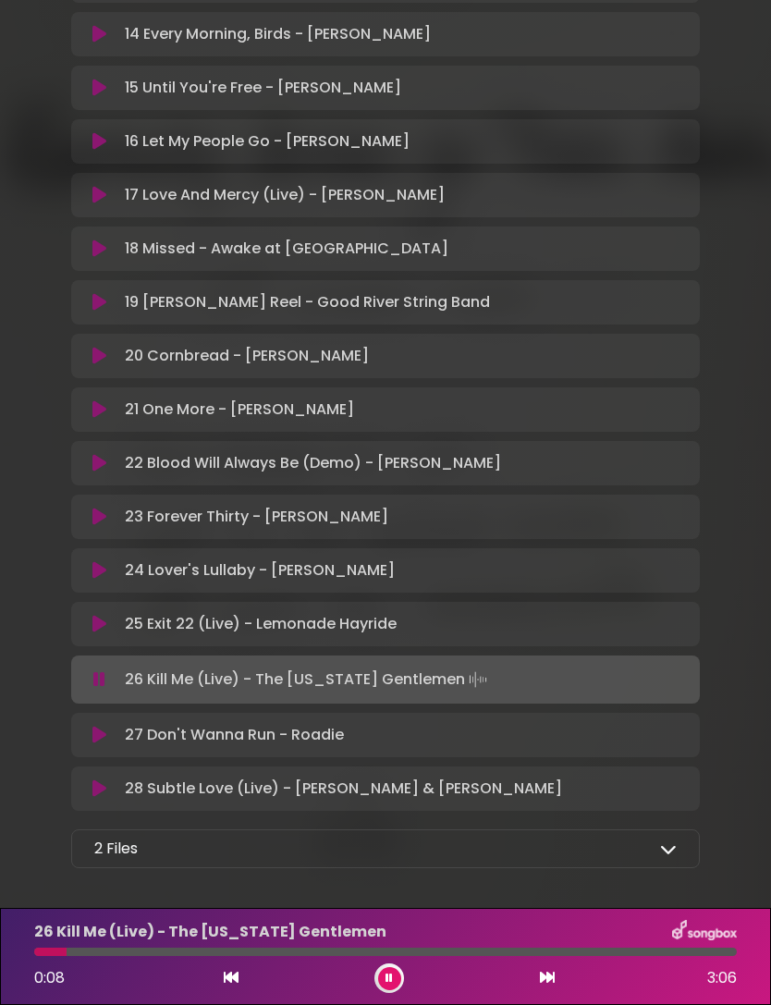
click at [469, 952] on div at bounding box center [385, 952] width 703 height 8
click at [546, 983] on icon at bounding box center [547, 977] width 15 height 15
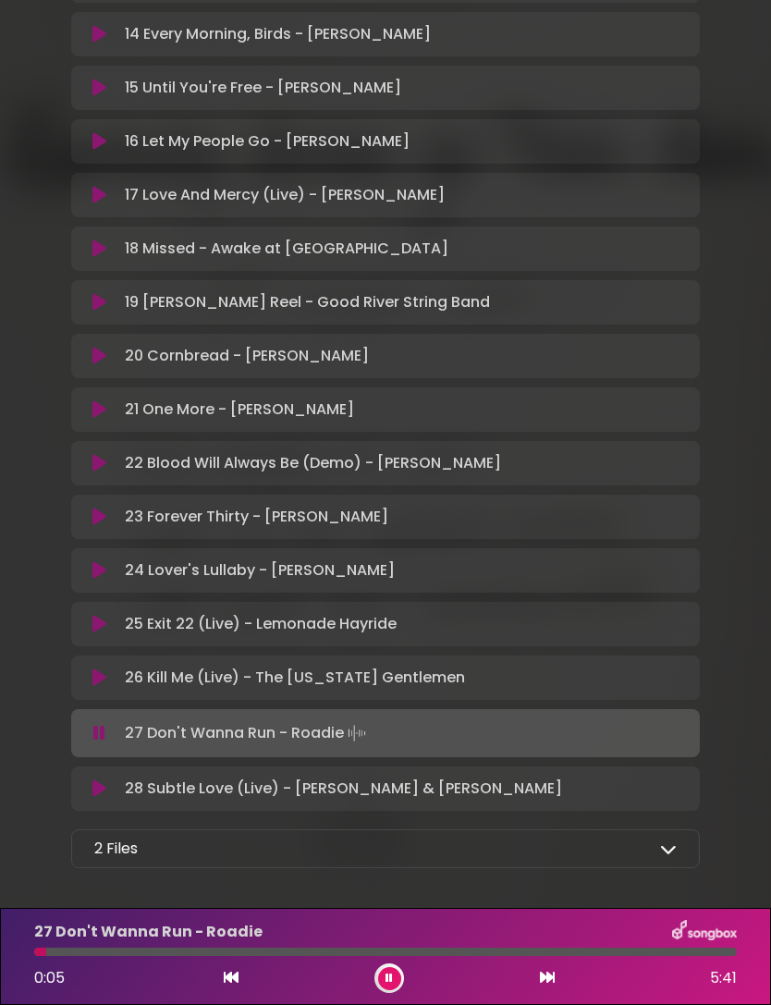
click at [484, 955] on div at bounding box center [385, 952] width 703 height 8
click at [548, 984] on icon at bounding box center [547, 977] width 15 height 15
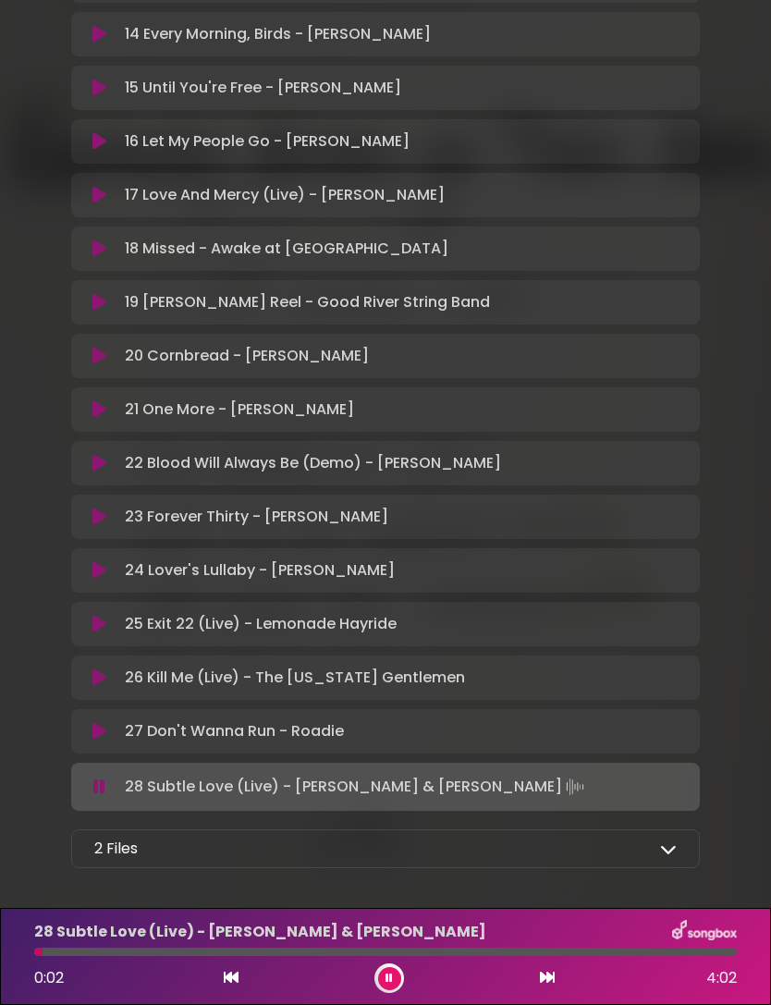
click at [449, 954] on div at bounding box center [385, 952] width 703 height 8
click at [397, 973] on button at bounding box center [389, 978] width 23 height 23
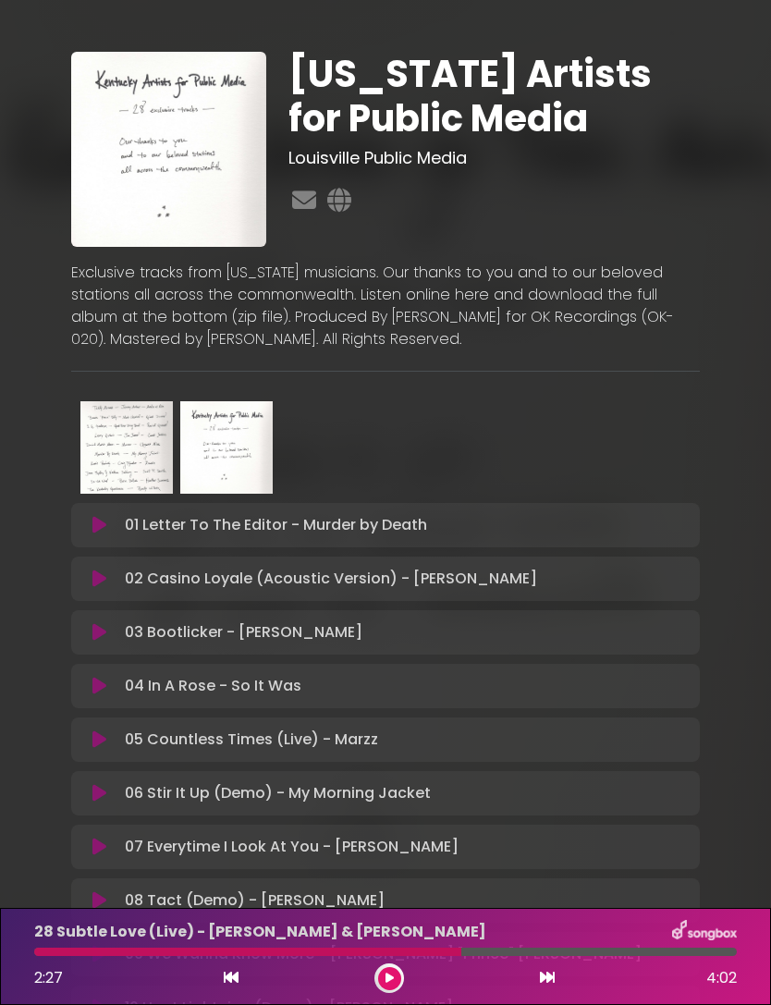
scroll to position [0, 0]
